Goal: Task Accomplishment & Management: Complete application form

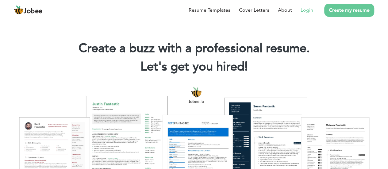
click at [303, 13] on link "Login" at bounding box center [306, 9] width 13 height 7
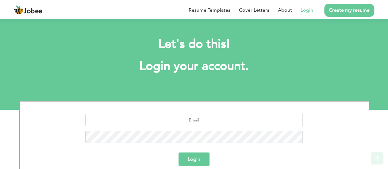
scroll to position [64, 0]
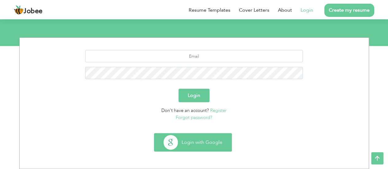
click at [195, 134] on button "Login with Google" at bounding box center [192, 142] width 77 height 18
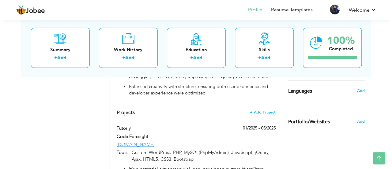
scroll to position [406, 0]
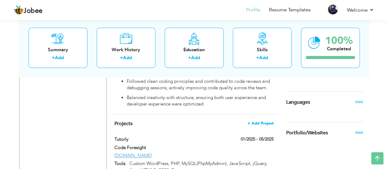
click at [266, 121] on span "+ Add Project" at bounding box center [260, 123] width 26 height 4
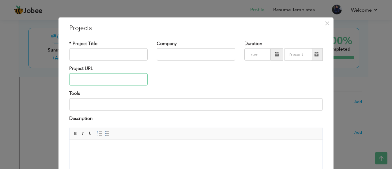
click at [130, 79] on input "text" at bounding box center [108, 79] width 78 height 12
type input "ovapulse.com"
click at [131, 55] on input "text" at bounding box center [108, 54] width 78 height 12
type input "OvaPulse"
click at [178, 57] on input "text" at bounding box center [196, 54] width 78 height 12
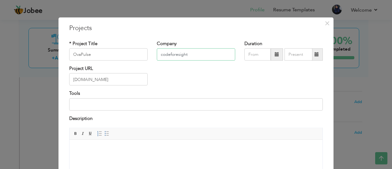
type input "codeforesight"
type input "09/2025"
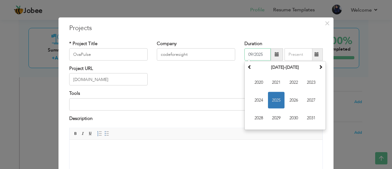
click at [259, 56] on input "09/2025" at bounding box center [257, 54] width 26 height 12
click at [273, 103] on span "2025" at bounding box center [276, 100] width 17 height 17
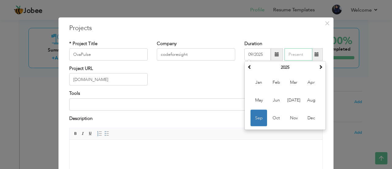
type input "09/2025"
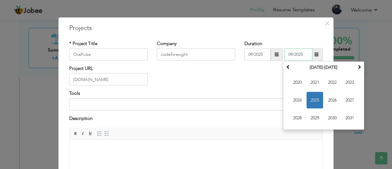
click at [303, 54] on input "09/2025" at bounding box center [299, 54] width 28 height 12
click at [249, 76] on div "Project URL ovapulse.com" at bounding box center [196, 77] width 263 height 25
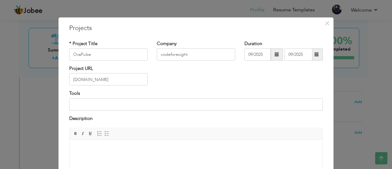
click at [315, 54] on span at bounding box center [317, 54] width 4 height 4
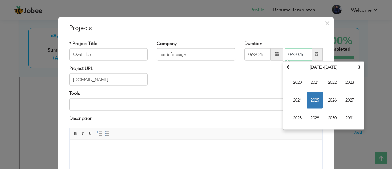
click at [312, 96] on span "2025" at bounding box center [315, 100] width 17 height 17
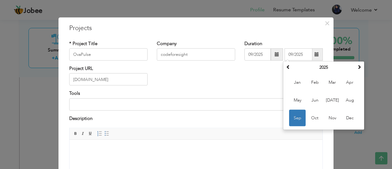
click at [226, 89] on div "Project URL ovapulse.com" at bounding box center [196, 77] width 263 height 25
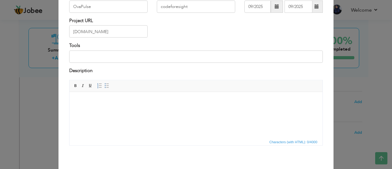
scroll to position [47, 0]
click at [147, 59] on input at bounding box center [196, 57] width 254 height 12
type input "Custom WordPress, PHP, MySQL(PhpMyAdmin), JavaScript, jQuery, Ajax, HTML5, CSS3…"
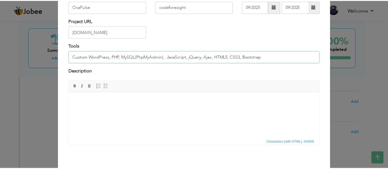
scroll to position [0, 0]
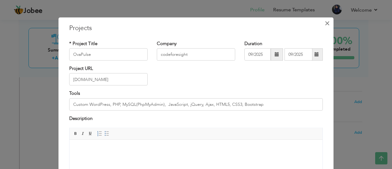
click at [325, 25] on span "×" at bounding box center [327, 22] width 5 height 11
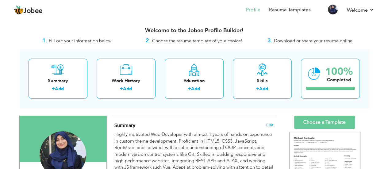
click at [51, 27] on div "Welcome to the Jobee Profile Builder!" at bounding box center [193, 28] width 349 height 15
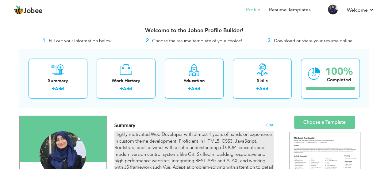
click at [126, 168] on div "Highly motivated Web Developer with almost 1 years of hands-on experience in cu…" at bounding box center [193, 157] width 159 height 52
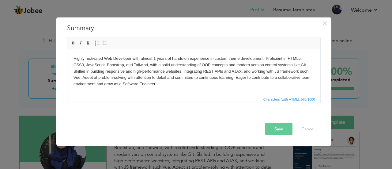
click at [366, 33] on div "× Summary Rich Text Editor, summaryEditor Editor toolbars Basic Styles Bold Ita…" at bounding box center [196, 84] width 392 height 169
